Goal: Task Accomplishment & Management: Manage account settings

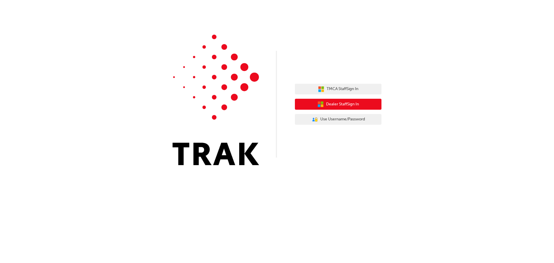
click at [339, 104] on span "Dealer Staff Sign In" at bounding box center [342, 104] width 33 height 7
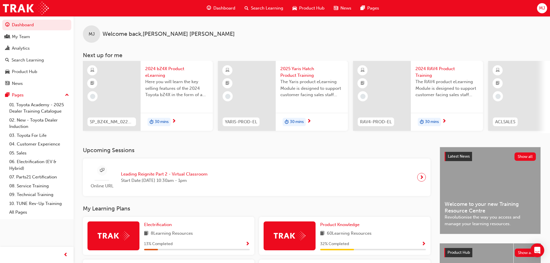
click at [253, 6] on span "Search Learning" at bounding box center [267, 8] width 32 height 7
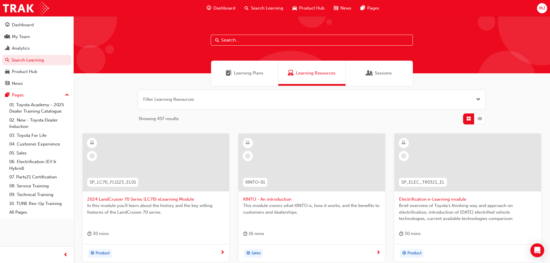
click at [246, 77] on div "Learning Plans" at bounding box center [244, 73] width 67 height 25
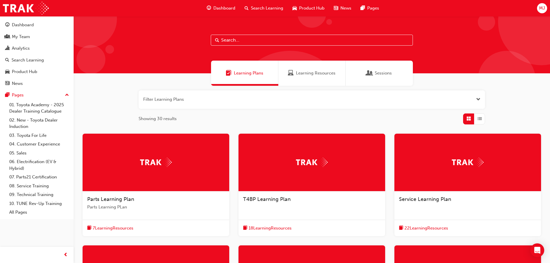
click at [236, 41] on input "text" at bounding box center [312, 40] width 202 height 11
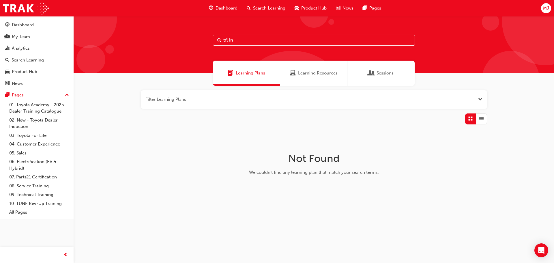
click at [321, 72] on span "Learning Resources" at bounding box center [318, 73] width 40 height 7
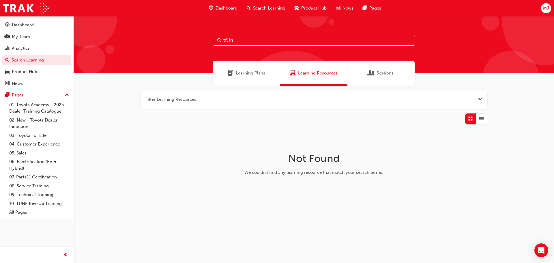
click at [398, 74] on div "Sessions" at bounding box center [380, 73] width 67 height 25
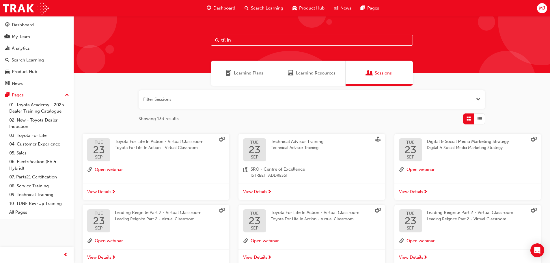
click at [244, 40] on input "tfl in" at bounding box center [312, 40] width 202 height 11
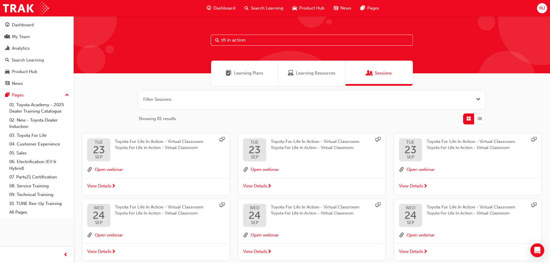
type input "tfl in action"
click at [243, 76] on div "Learning Plans" at bounding box center [244, 73] width 67 height 25
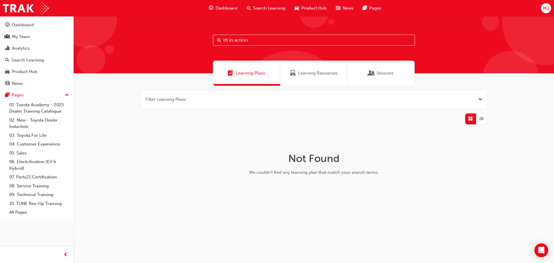
click at [297, 72] on div "Learning Resources" at bounding box center [314, 73] width 48 height 7
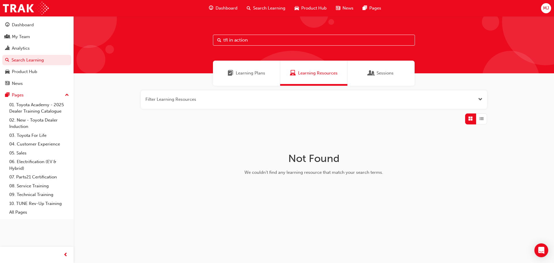
click at [366, 70] on div "Sessions" at bounding box center [380, 73] width 67 height 25
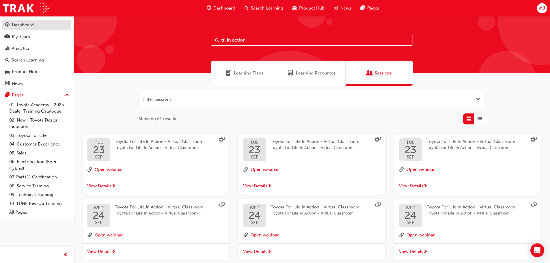
drag, startPoint x: 249, startPoint y: 40, endPoint x: 53, endPoint y: 25, distance: 197.1
click at [127, 32] on div "tfl in action" at bounding box center [312, 44] width 476 height 57
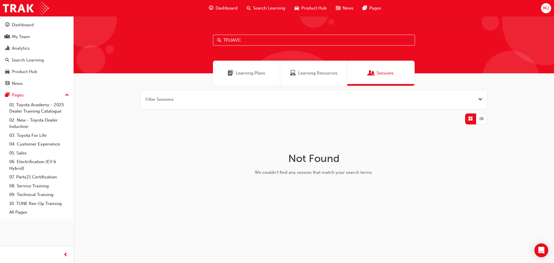
type input "TFLIAVC"
click at [324, 73] on span "Learning Resources" at bounding box center [318, 73] width 40 height 7
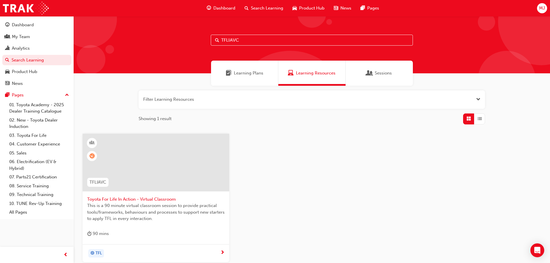
scroll to position [29, 0]
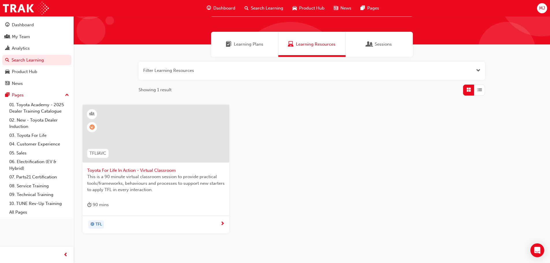
click at [119, 170] on span "Toyota For Life In Action - Virtual Classroom" at bounding box center [155, 170] width 137 height 7
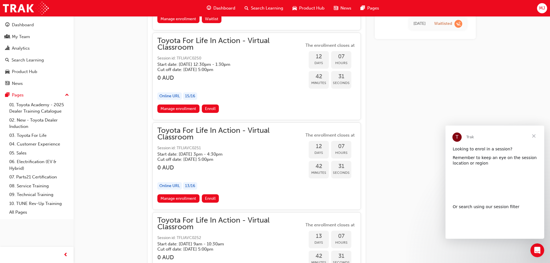
scroll to position [2100, 0]
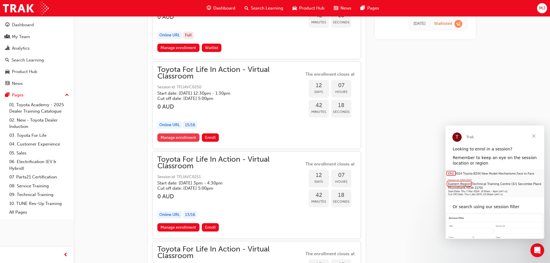
click at [195, 137] on link "Manage enrollment" at bounding box center [178, 137] width 42 height 8
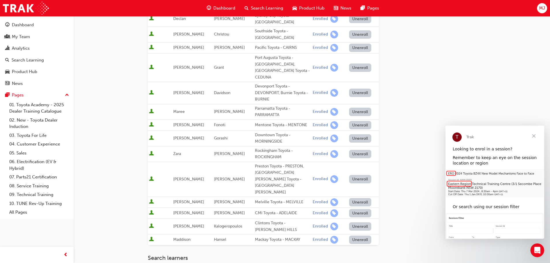
scroll to position [202, 0]
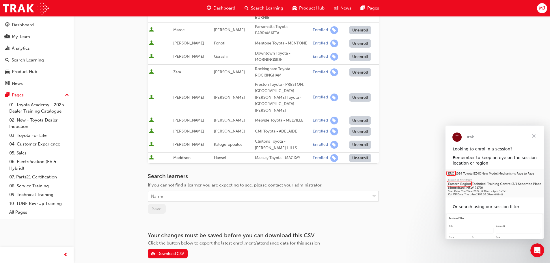
click at [205, 191] on div "Name" at bounding box center [259, 196] width 222 height 10
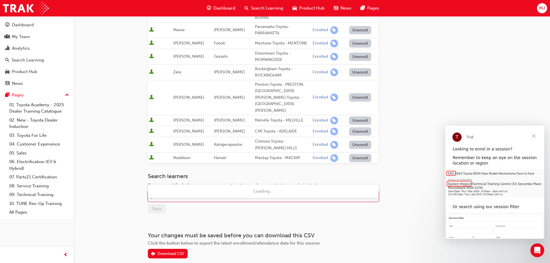
type input "harri"
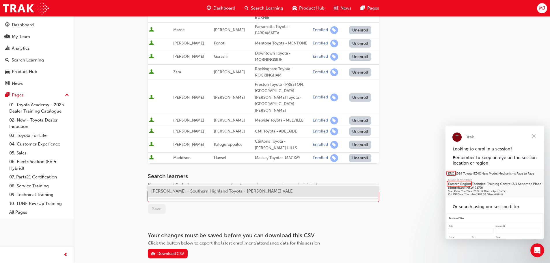
click at [214, 192] on span "Harrison Fisher - Southern Highland Toyota - MOSS VALE" at bounding box center [221, 190] width 141 height 5
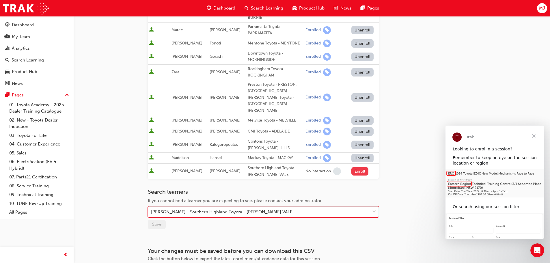
click at [361, 167] on button "Enroll" at bounding box center [359, 171] width 17 height 8
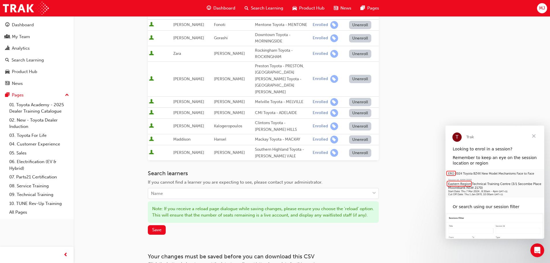
scroll to position [257, 0]
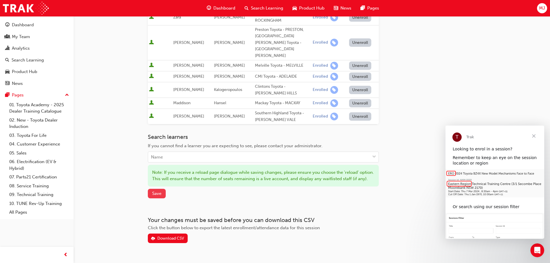
click at [156, 191] on span "Save" at bounding box center [156, 193] width 9 height 5
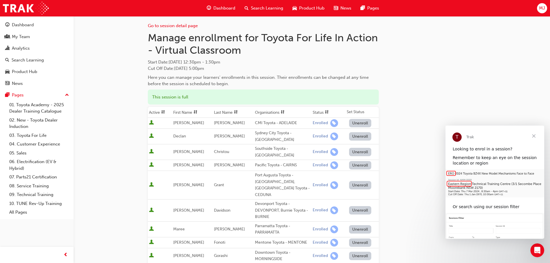
scroll to position [0, 0]
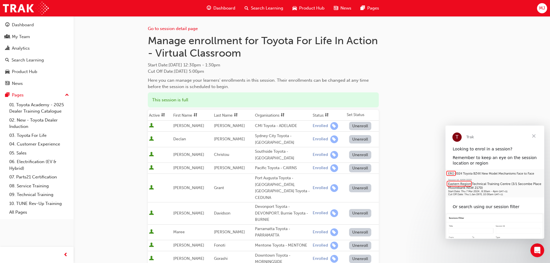
click at [541, 11] on span "MJ" at bounding box center [542, 8] width 6 height 7
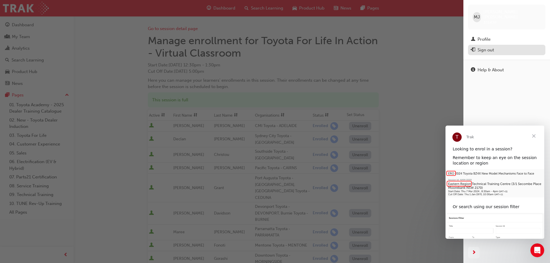
click at [481, 47] on div "Sign out" at bounding box center [485, 50] width 16 height 7
